Goal: Register for event/course

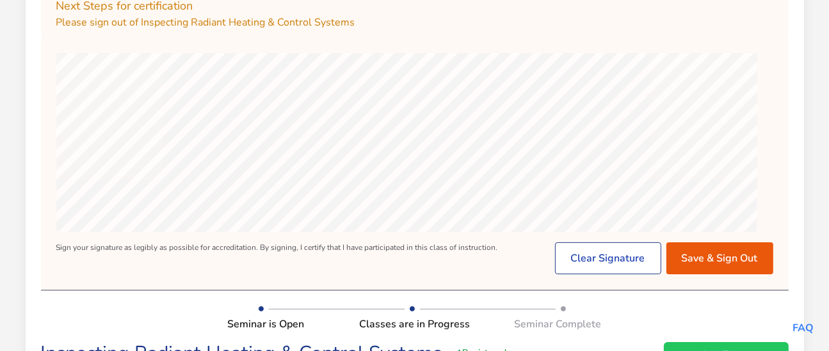
scroll to position [160, 0]
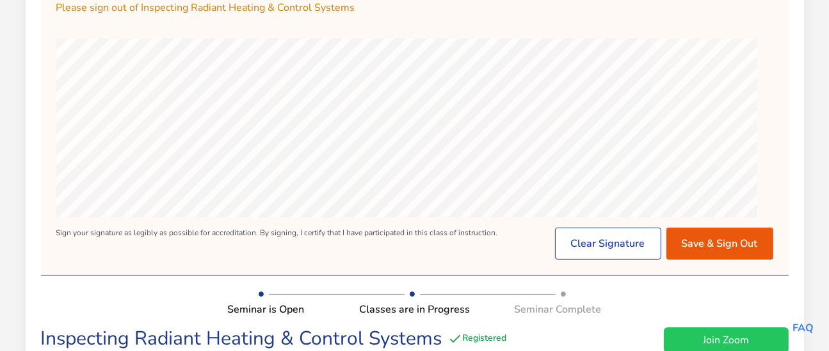
click at [462, 260] on div "For best results, turn your device to a landscape orientation. Sign your signat…" at bounding box center [415, 148] width 748 height 221
click at [773, 206] on div "For best results, turn your device to a landscape orientation. Sign your signat…" at bounding box center [415, 148] width 748 height 221
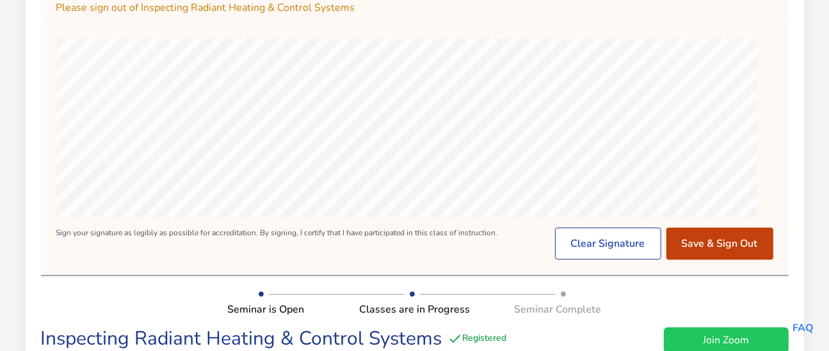
click at [706, 260] on button "Save & Sign Out" at bounding box center [719, 244] width 107 height 32
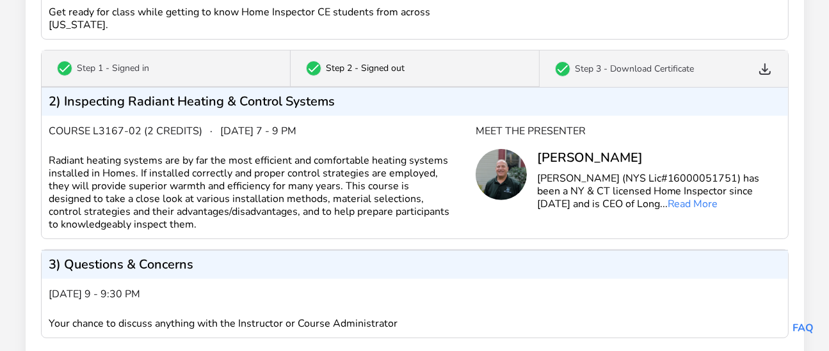
scroll to position [400, 0]
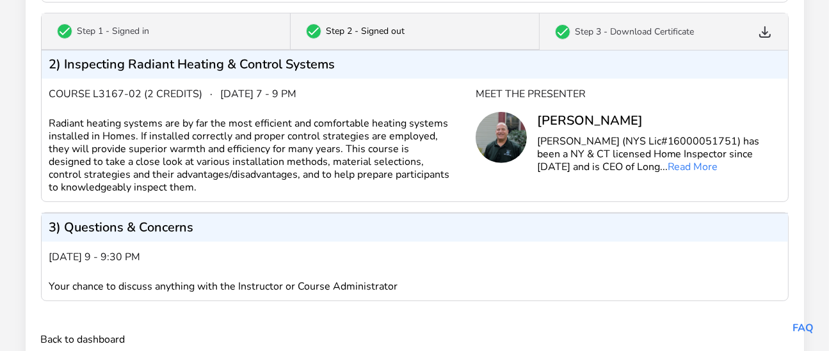
click at [760, 37] on icon at bounding box center [765, 32] width 10 height 10
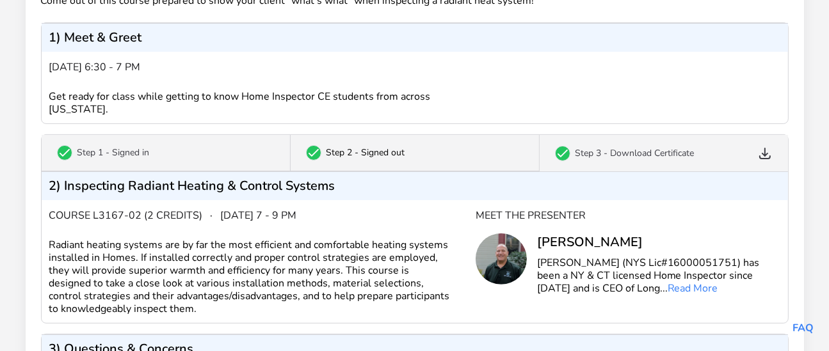
scroll to position [0, 0]
